Goal: Task Accomplishment & Management: Manage account settings

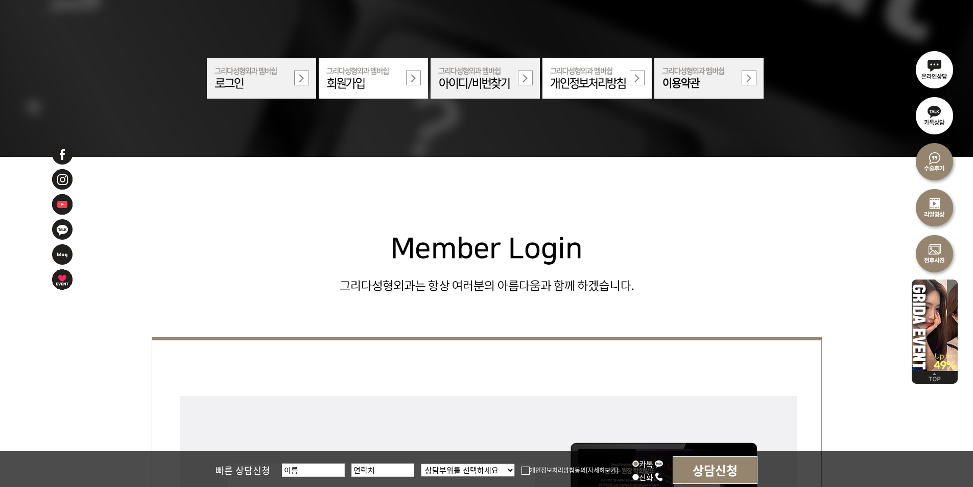
scroll to position [255, 0]
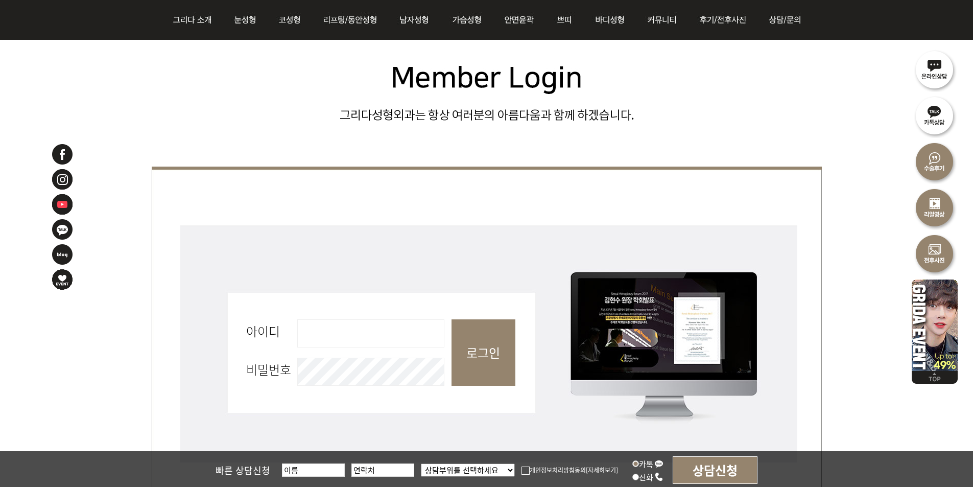
click at [356, 347] on input "아이디 필수" at bounding box center [370, 333] width 147 height 28
type input "admin"
click at [491, 353] on input "로그인" at bounding box center [483, 352] width 64 height 66
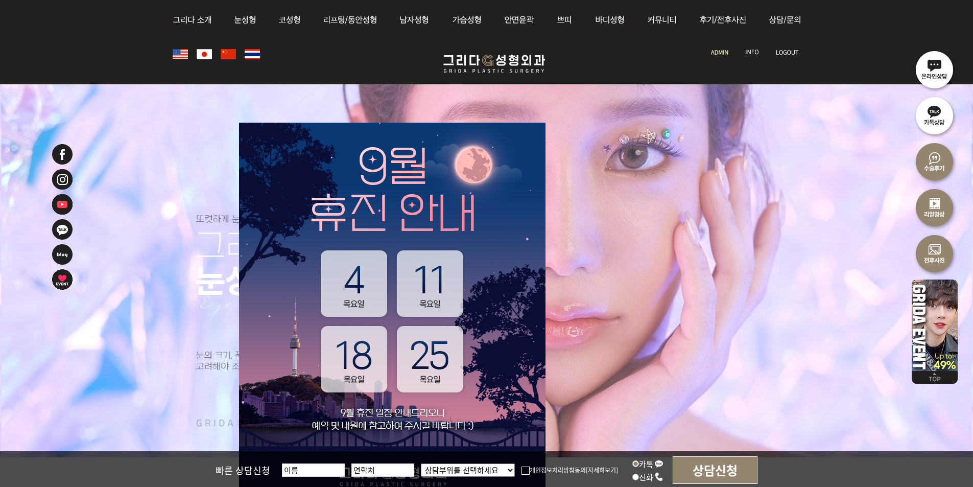
scroll to position [255, 0]
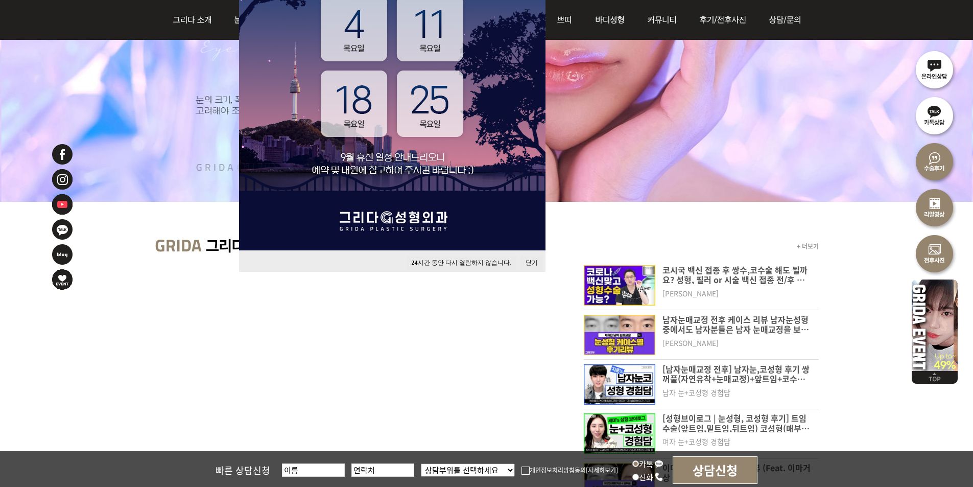
click at [534, 262] on button "닫기" at bounding box center [531, 263] width 22 height 14
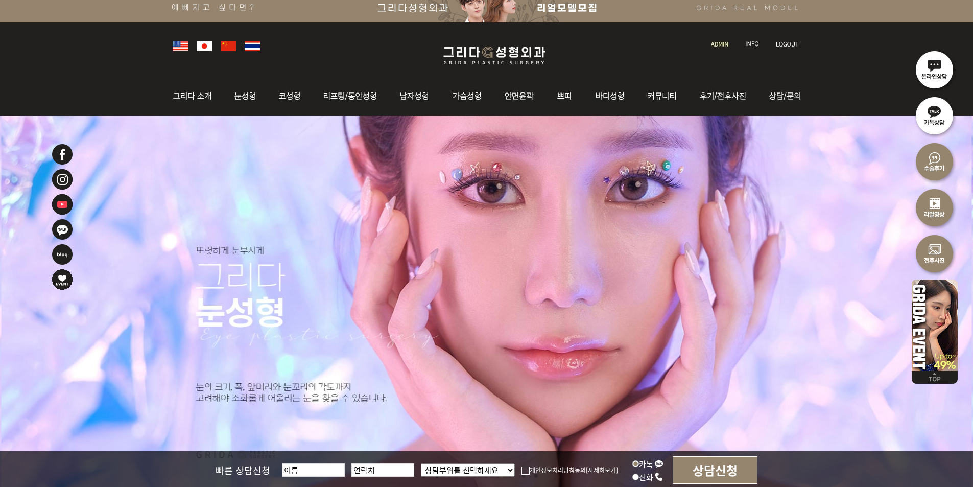
scroll to position [0, 0]
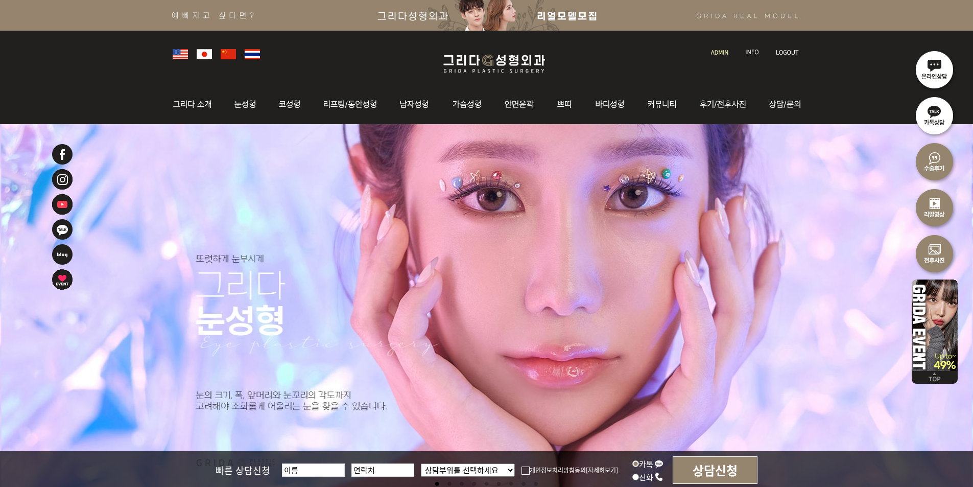
click at [713, 50] on img at bounding box center [719, 53] width 17 height 6
